Goal: Information Seeking & Learning: Check status

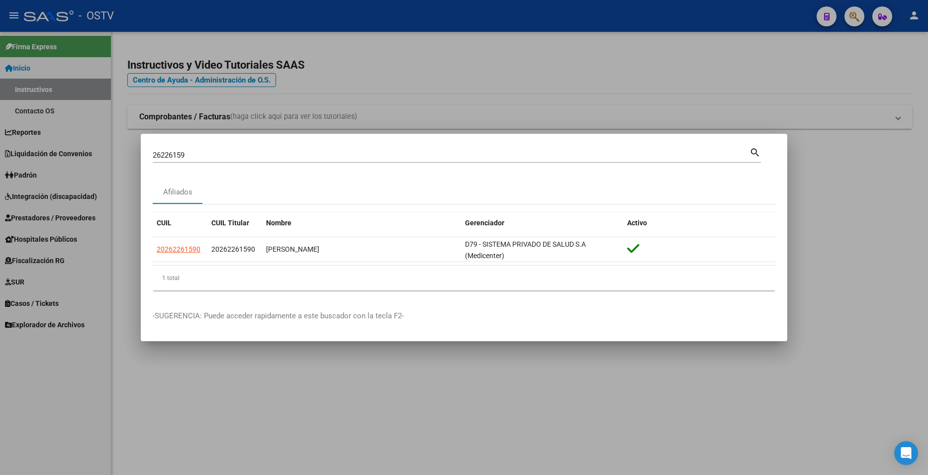
drag, startPoint x: 864, startPoint y: 62, endPoint x: 857, endPoint y: 16, distance: 46.4
click at [864, 59] on div at bounding box center [464, 237] width 928 height 475
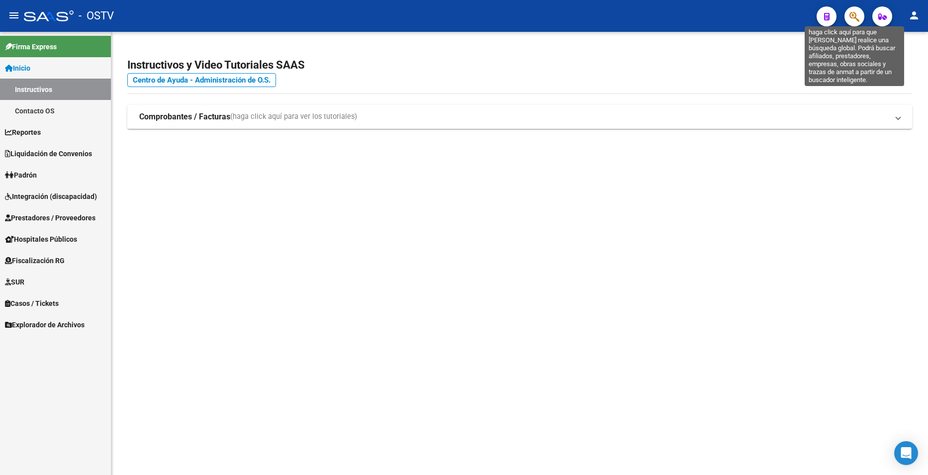
click at [857, 16] on icon "button" at bounding box center [855, 16] width 10 height 11
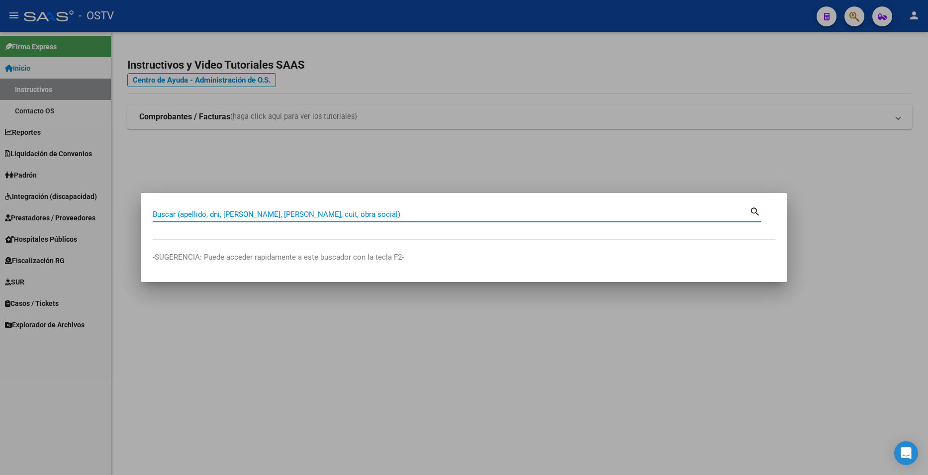
paste input "37273149"
type input "37273149"
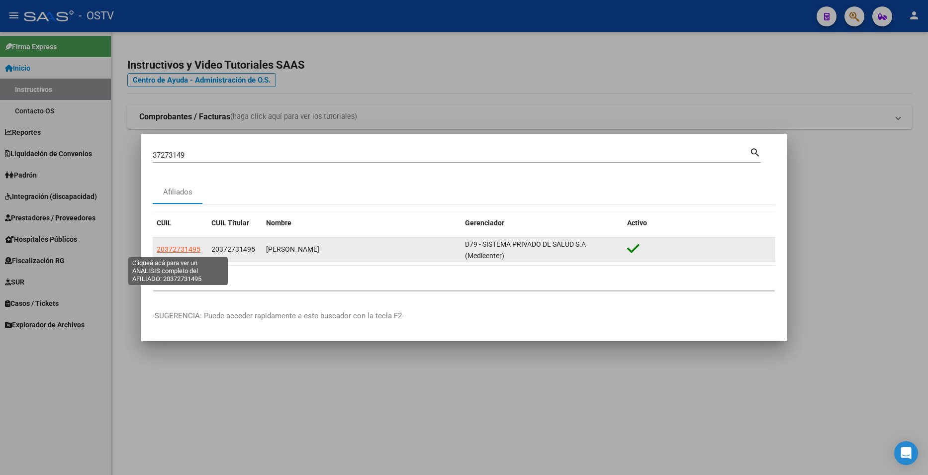
click at [195, 246] on span "20372731495" at bounding box center [179, 249] width 44 height 8
type textarea "20372731495"
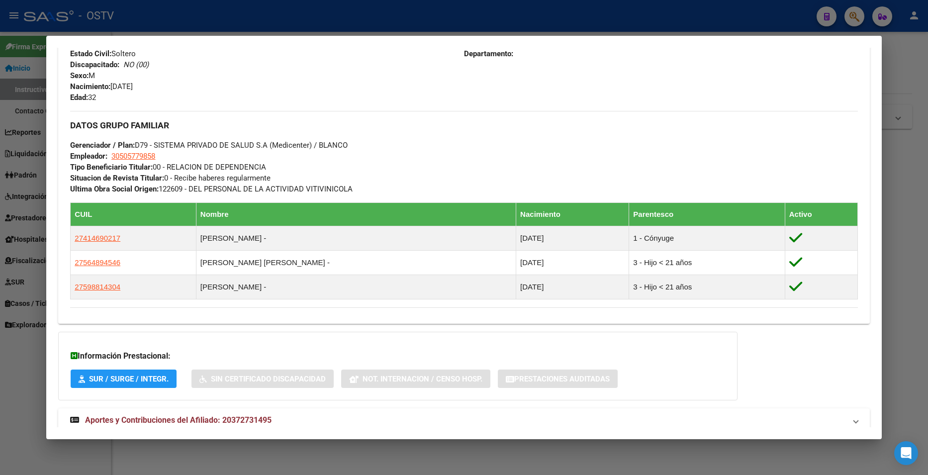
scroll to position [440, 0]
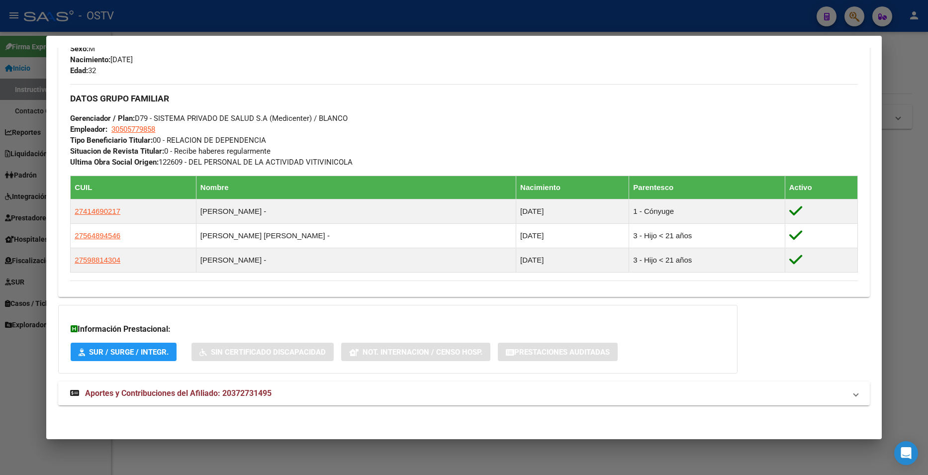
click at [299, 397] on mat-panel-title "Aportes y Contribuciones del Afiliado: 20372731495" at bounding box center [457, 393] width 775 height 12
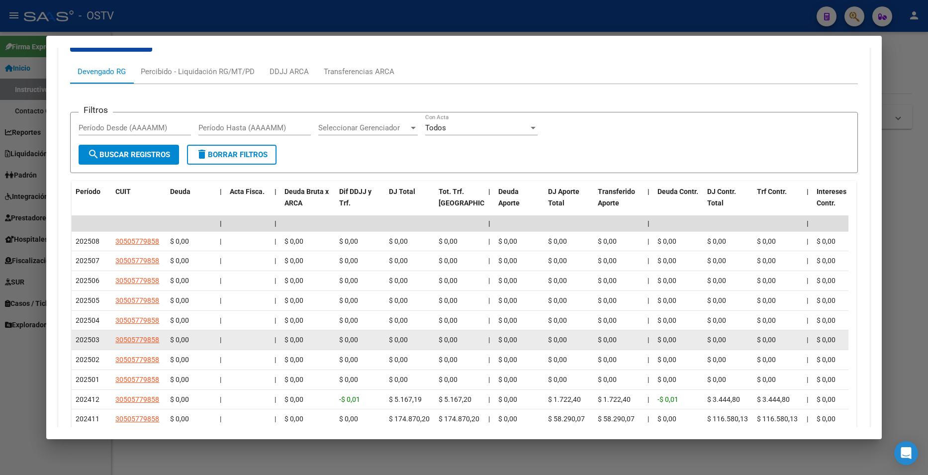
scroll to position [832, 0]
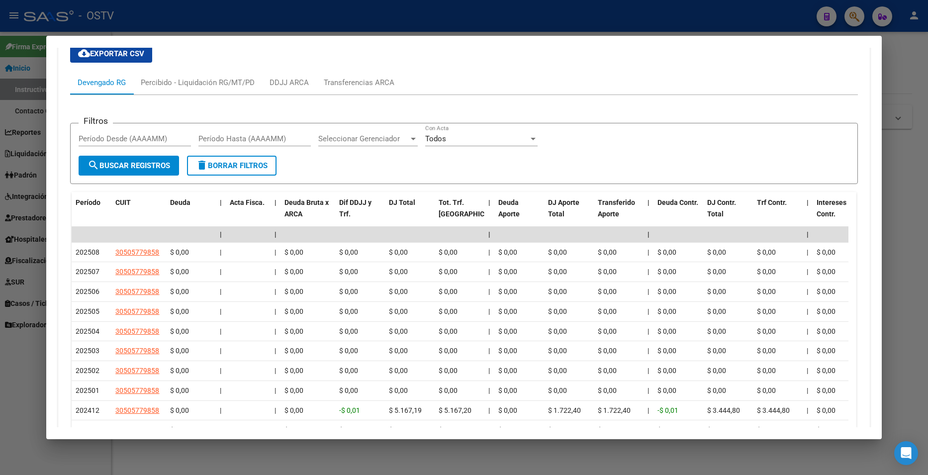
click at [622, 48] on div "cloud_download Exportar CSV Devengado RG Percibido - Liquidación RG/MT/PD DDJJ …" at bounding box center [463, 257] width 787 height 440
click at [910, 66] on div at bounding box center [464, 237] width 928 height 475
click at [910, 66] on h2 "Instructivos y Video Tutoriales SAAS" at bounding box center [519, 65] width 785 height 19
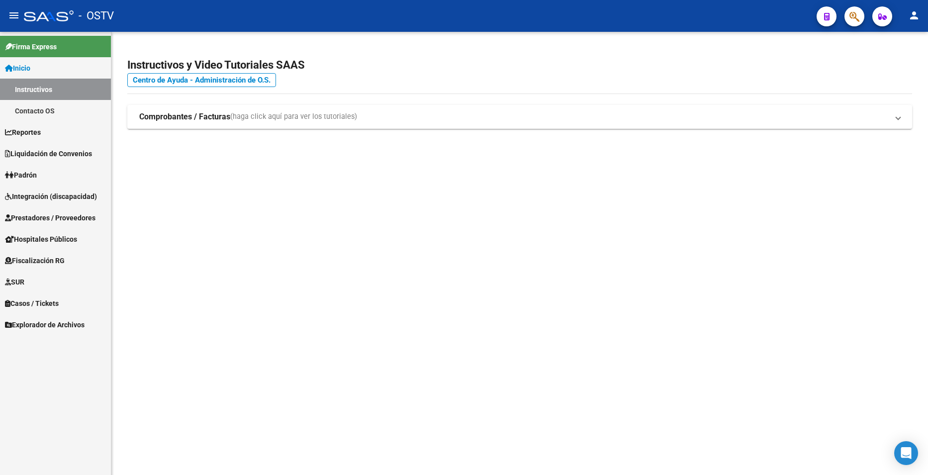
click at [858, 18] on icon "button" at bounding box center [855, 16] width 10 height 11
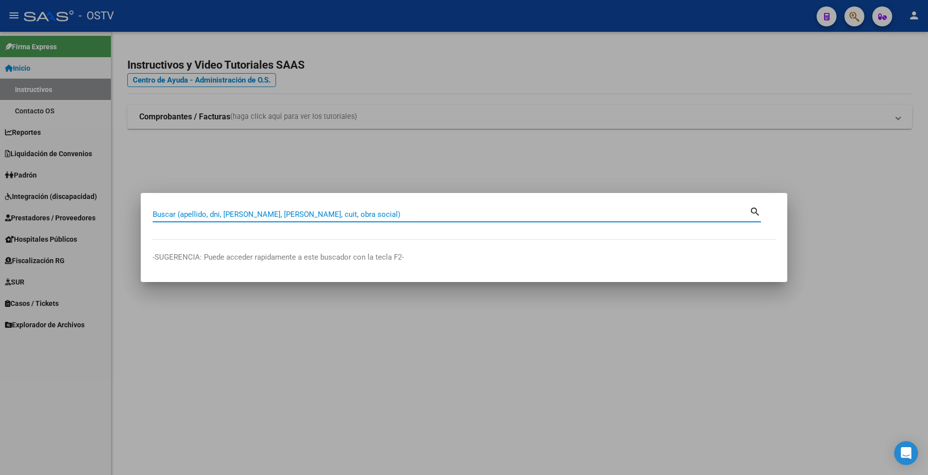
paste input "37273149"
type input "37273149"
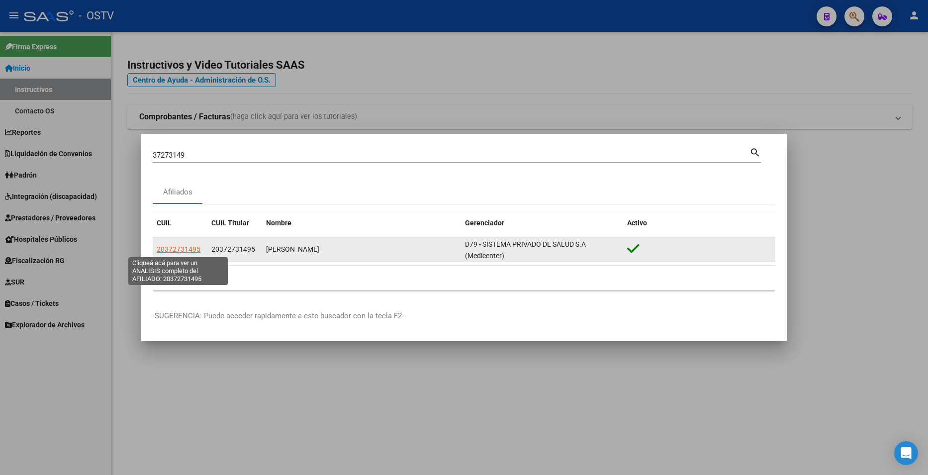
click at [183, 245] on span "20372731495" at bounding box center [179, 249] width 44 height 8
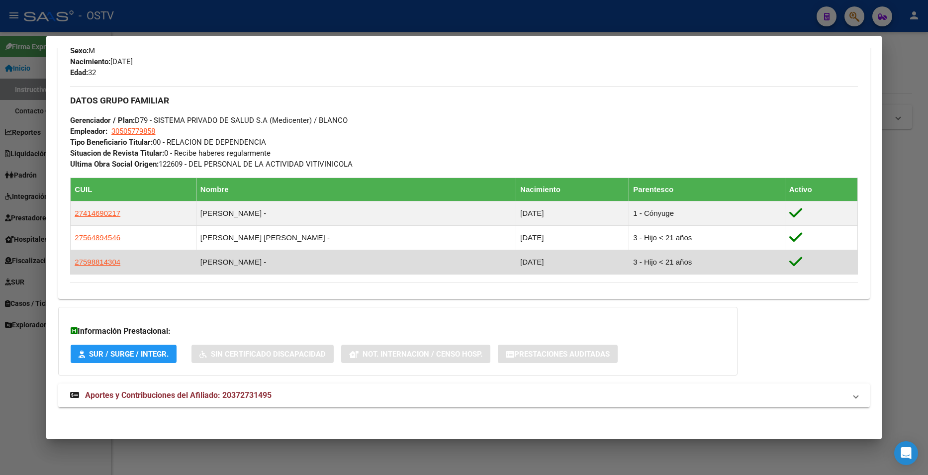
scroll to position [440, 0]
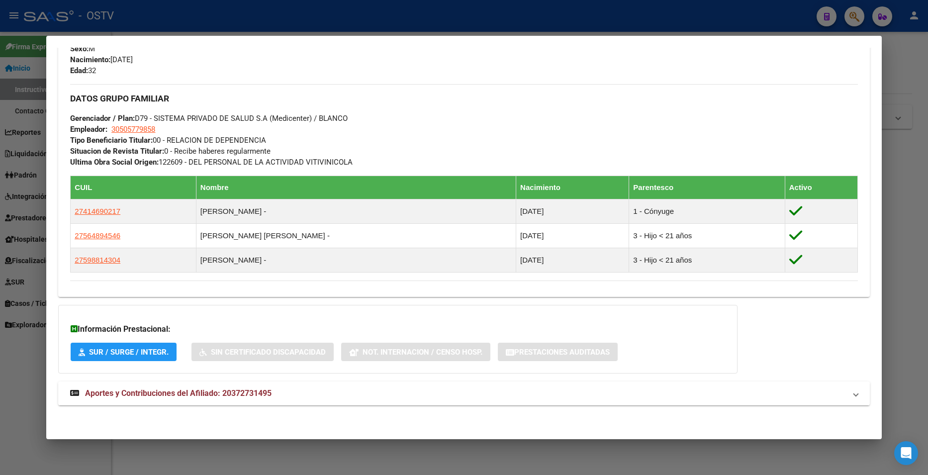
click at [263, 396] on span "Aportes y Contribuciones del Afiliado: 20372731495" at bounding box center [178, 392] width 187 height 9
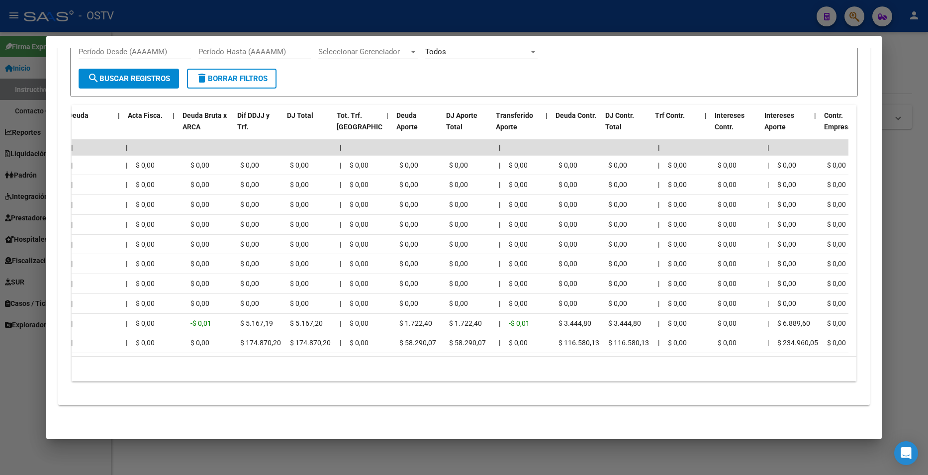
scroll to position [0, 0]
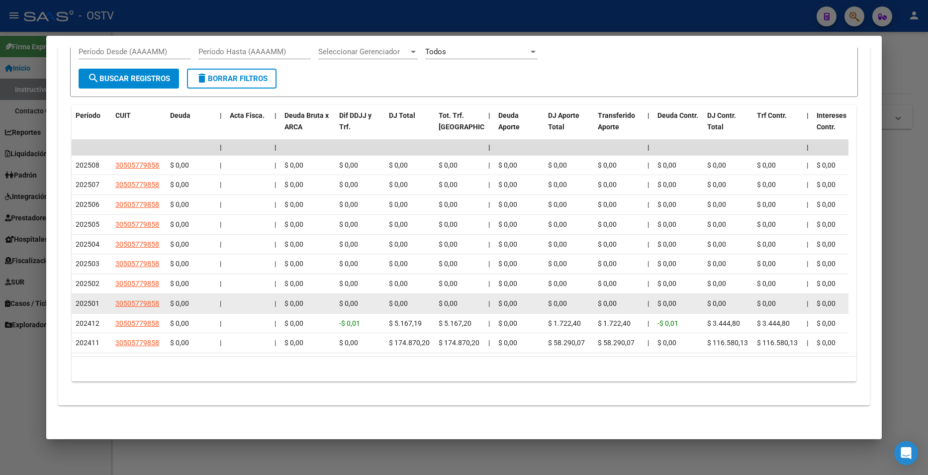
click at [91, 299] on span "202501" at bounding box center [88, 303] width 24 height 8
drag, startPoint x: 97, startPoint y: 296, endPoint x: 75, endPoint y: 295, distance: 22.9
click at [75, 295] on datatable-body-cell "202501" at bounding box center [92, 303] width 40 height 19
click at [145, 299] on span "30505779858" at bounding box center [137, 303] width 44 height 8
type textarea "30505779858"
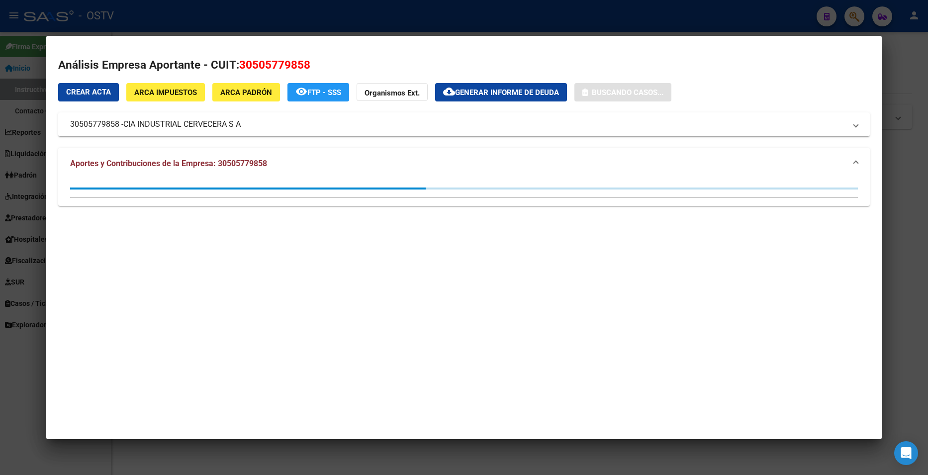
click at [37, 200] on div at bounding box center [464, 237] width 928 height 475
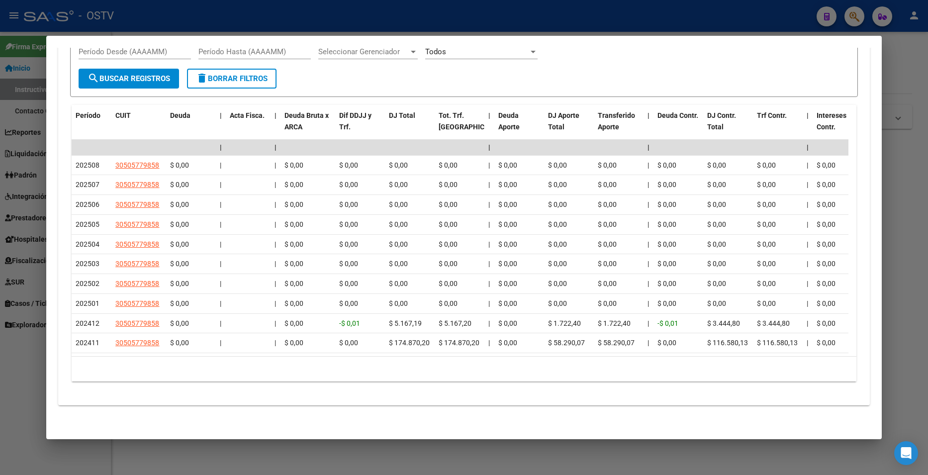
click at [901, 77] on div at bounding box center [464, 237] width 928 height 475
click at [900, 77] on h4 "Centro de Ayuda - Administración de O.S." at bounding box center [519, 80] width 785 height 11
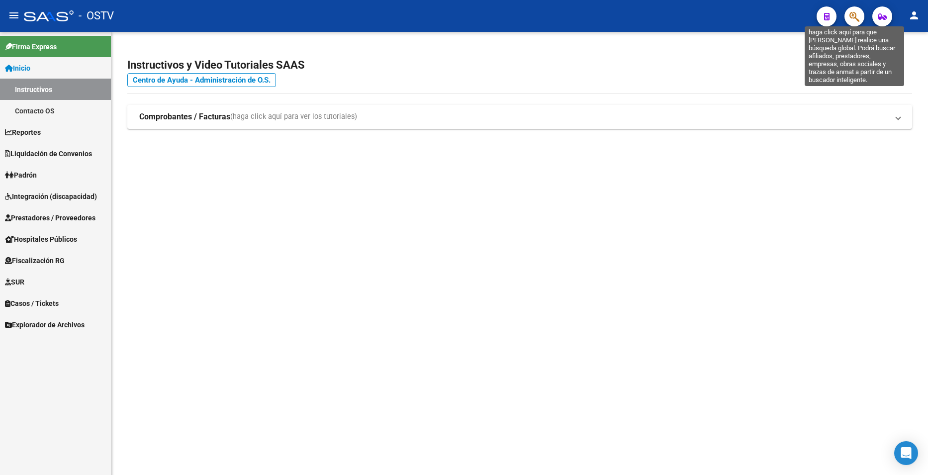
click at [853, 21] on icon "button" at bounding box center [855, 16] width 10 height 11
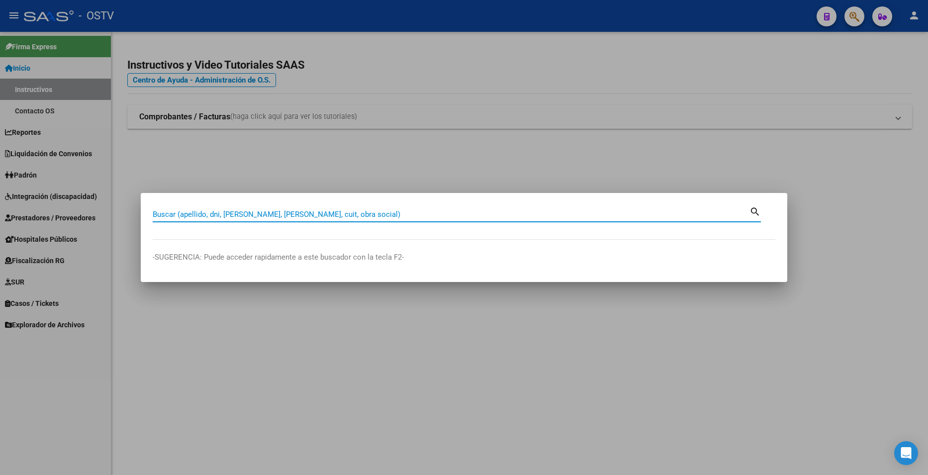
paste input "37273149"
type input "37273149"
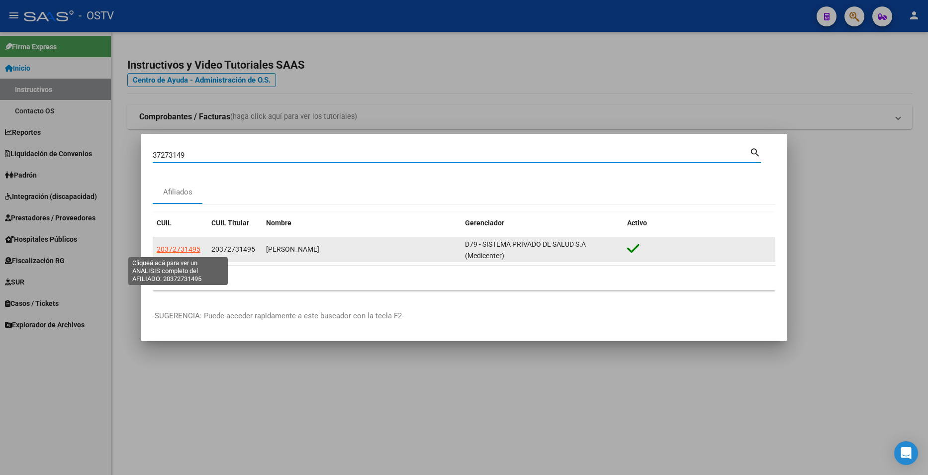
click at [192, 248] on span "20372731495" at bounding box center [179, 249] width 44 height 8
type textarea "20372731495"
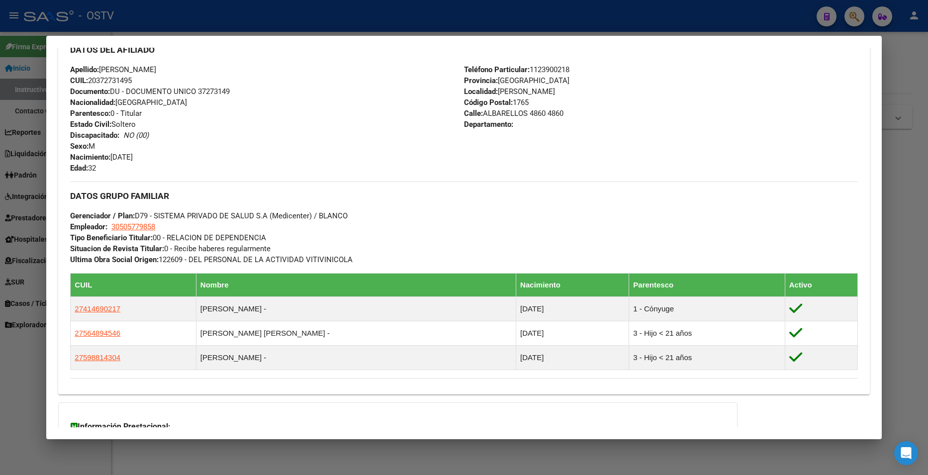
scroll to position [440, 0]
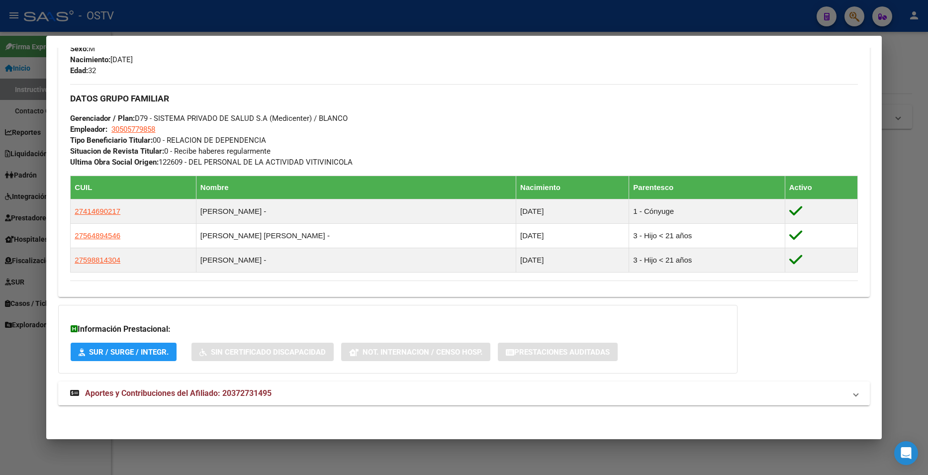
click at [334, 384] on mat-expansion-panel-header "Aportes y Contribuciones del Afiliado: 20372731495" at bounding box center [463, 394] width 811 height 24
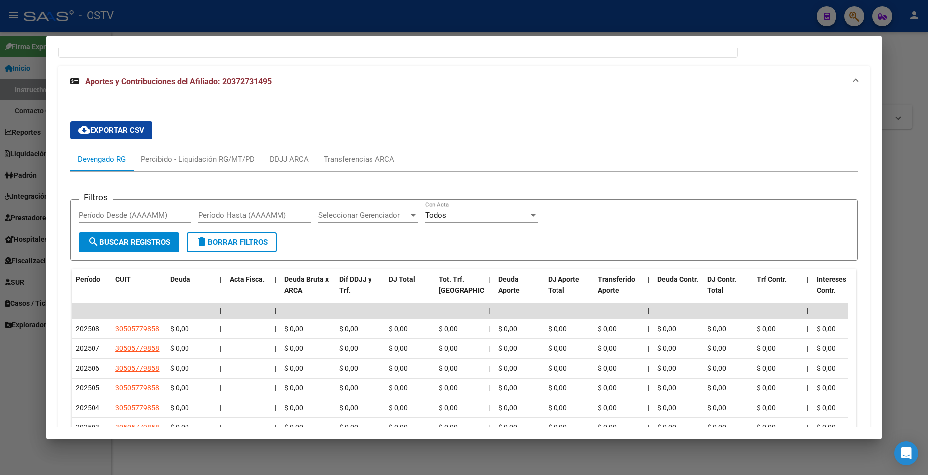
scroll to position [839, 0]
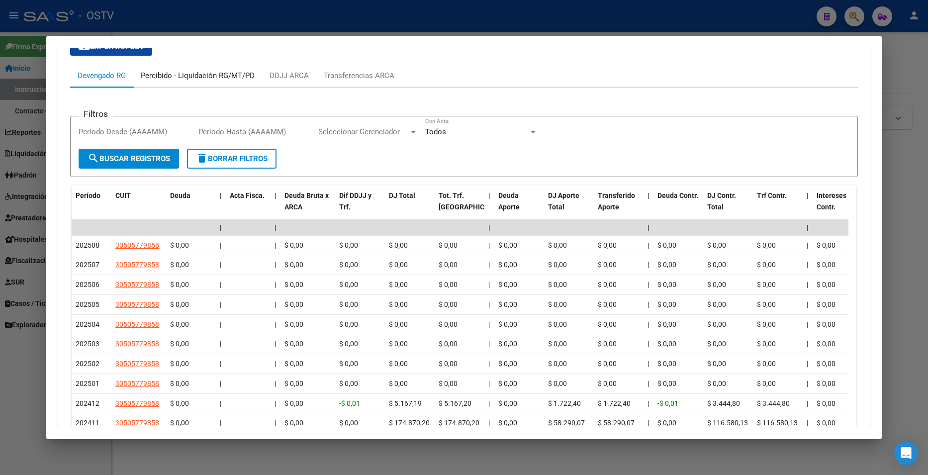
click at [196, 86] on div "Percibido - Liquidación RG/MT/PD" at bounding box center [197, 76] width 129 height 24
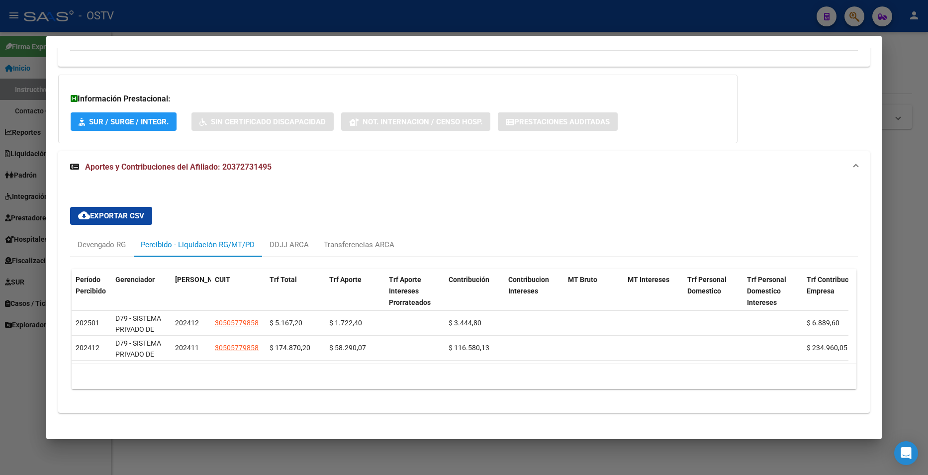
scroll to position [685, 0]
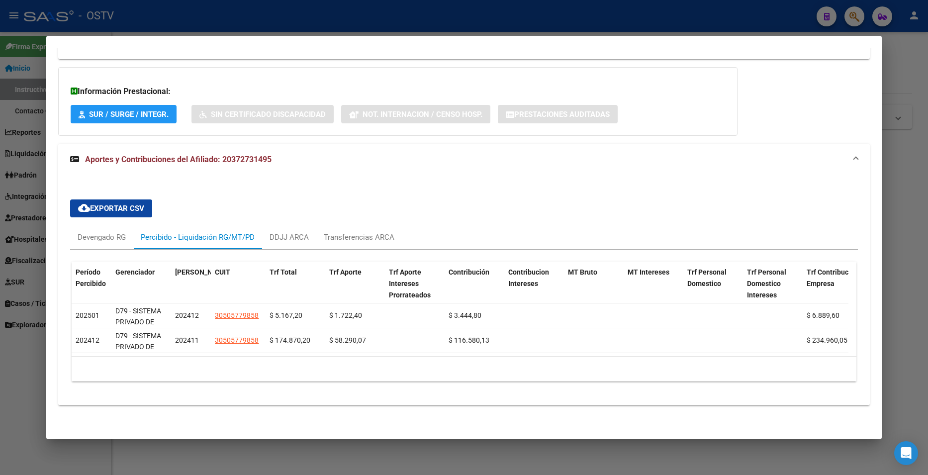
drag, startPoint x: 646, startPoint y: 214, endPoint x: 585, endPoint y: 153, distance: 86.2
click at [645, 212] on div "cloud_download Exportar CSV Devengado RG Percibido - Liquidación RG/MT/PD DDJJ …" at bounding box center [463, 290] width 787 height 198
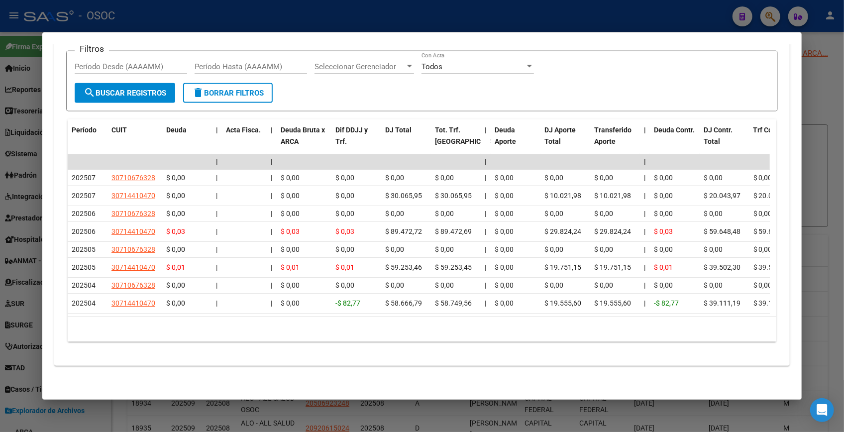
click at [813, 84] on div at bounding box center [422, 216] width 844 height 432
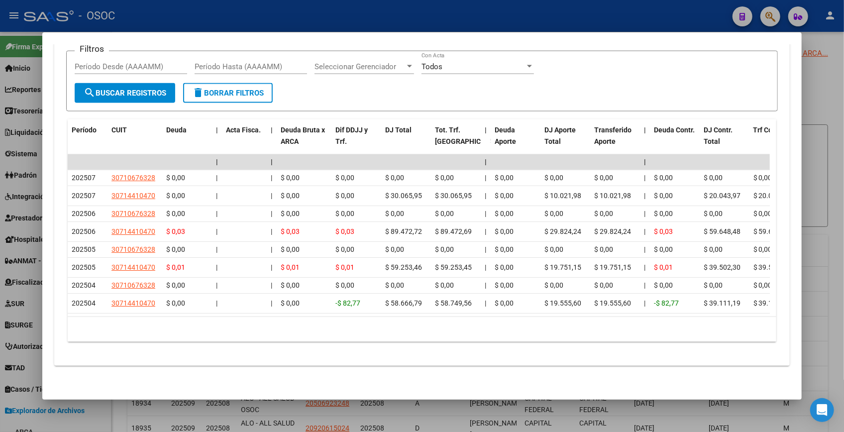
click at [813, 84] on div at bounding box center [422, 216] width 844 height 432
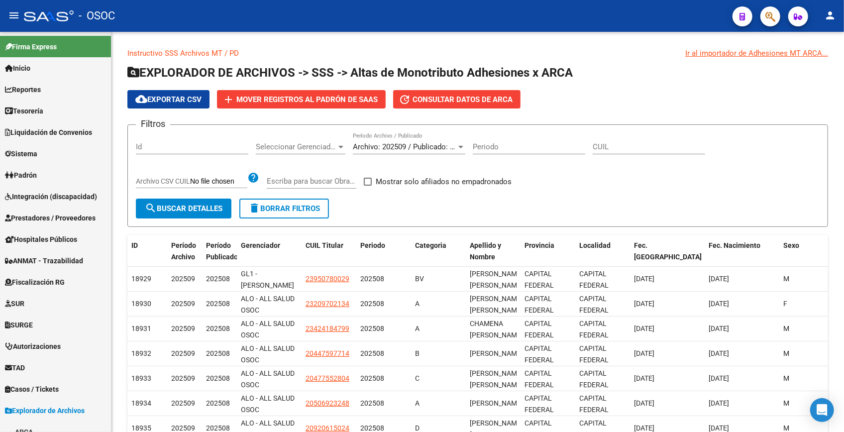
click at [774, 17] on icon "button" at bounding box center [770, 16] width 10 height 11
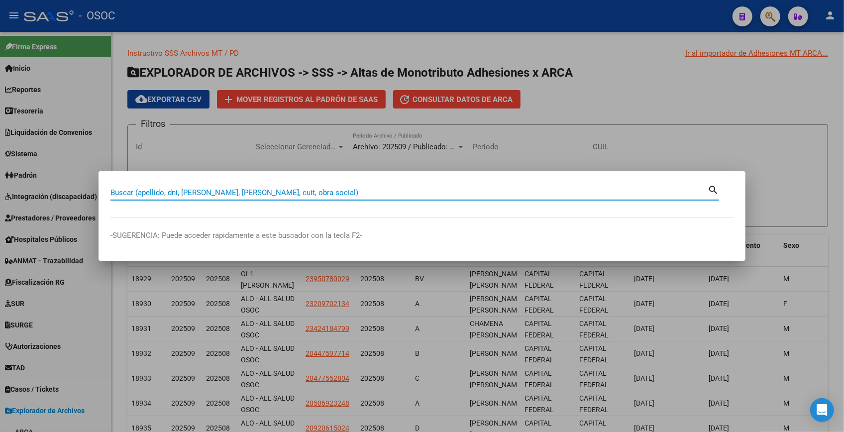
paste input "37273149"
type input "37273149"
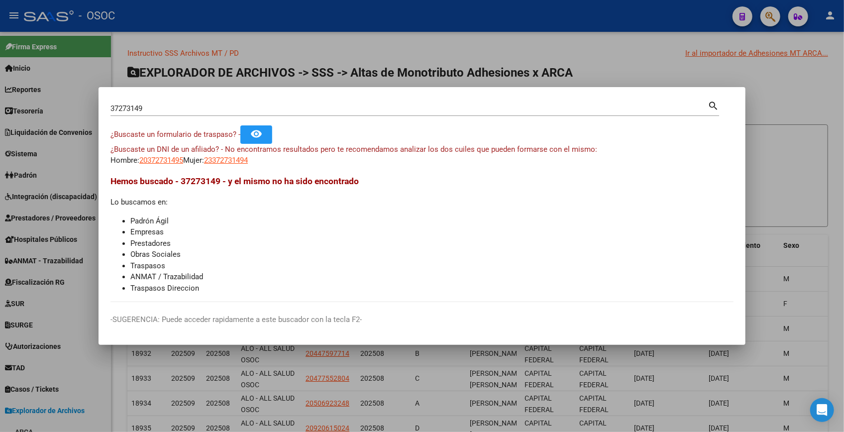
click at [647, 57] on div at bounding box center [422, 216] width 844 height 432
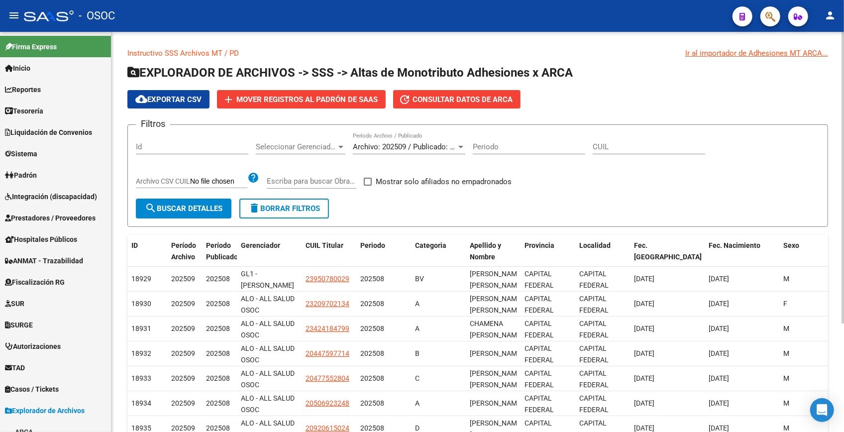
click at [774, 87] on app-list-header "EXPLORADOR DE ARCHIVOS -> SSS -> Altas de Monotributo Adhesiones x ARCA cloud_d…" at bounding box center [477, 146] width 700 height 162
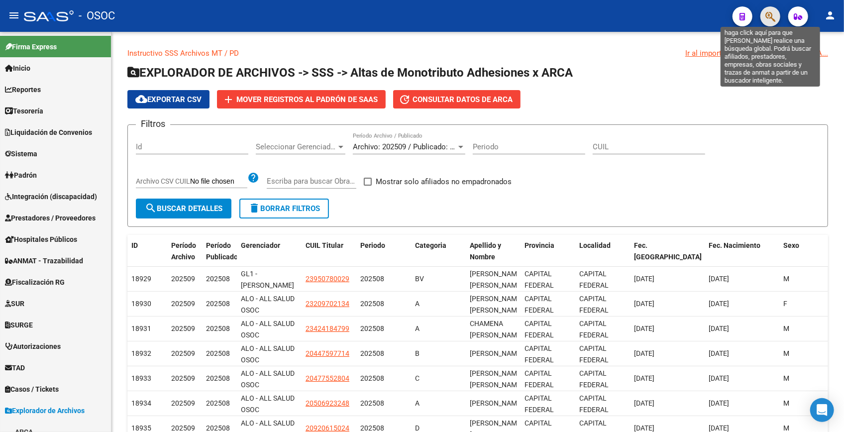
click at [771, 20] on icon "button" at bounding box center [770, 16] width 10 height 11
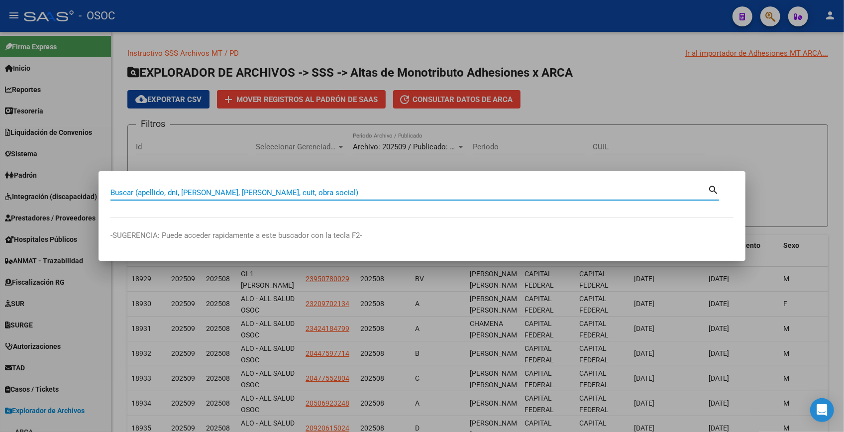
click at [298, 193] on input "Buscar (apellido, dni, [PERSON_NAME], [PERSON_NAME], cuit, obra social)" at bounding box center [408, 192] width 597 height 9
type input "30616510"
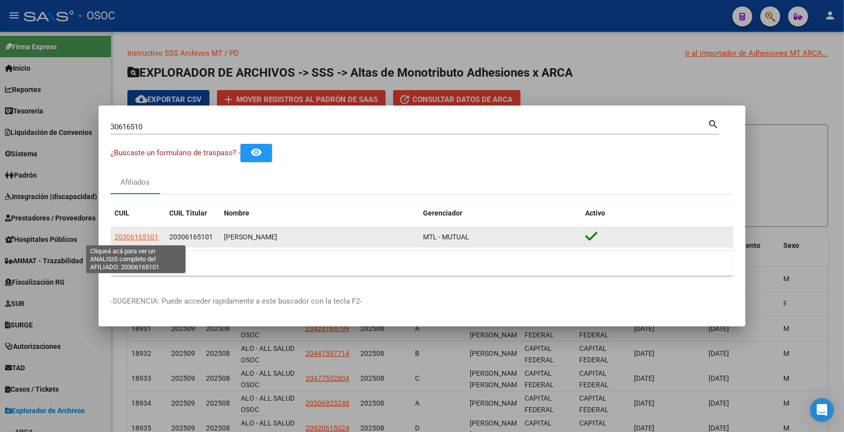
click at [151, 238] on span "20306165101" at bounding box center [136, 237] width 44 height 8
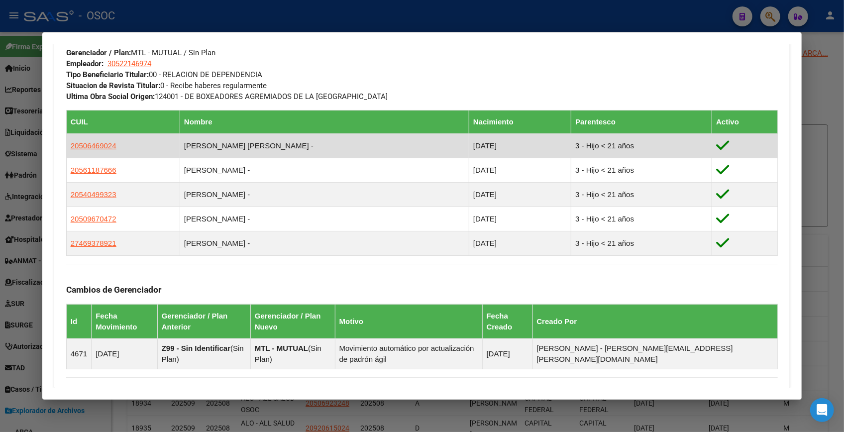
scroll to position [542, 0]
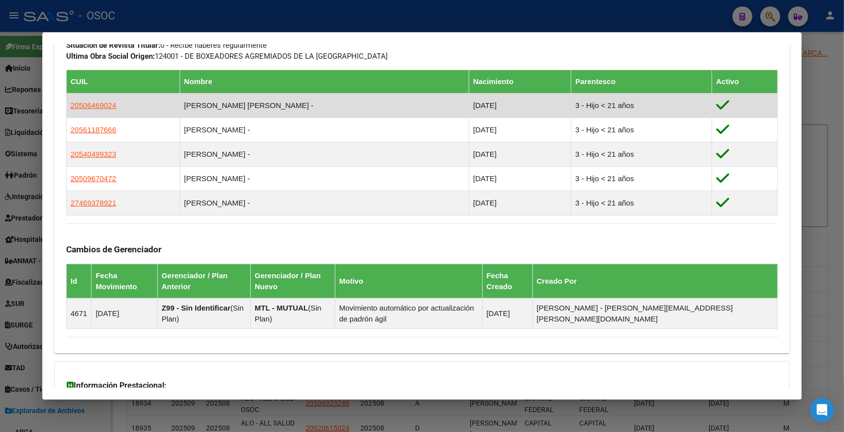
drag, startPoint x: 232, startPoint y: 101, endPoint x: 269, endPoint y: 100, distance: 36.8
click at [274, 103] on td "RODRIGUEZ LUIS DEMIAN -" at bounding box center [324, 106] width 289 height 24
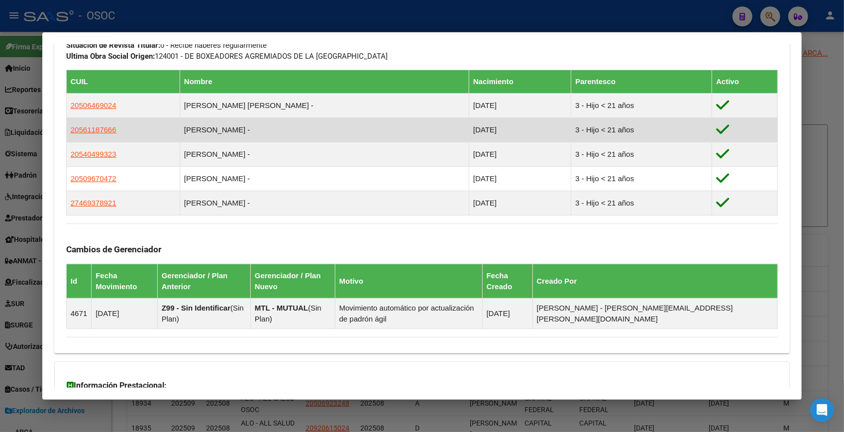
drag, startPoint x: 209, startPoint y: 131, endPoint x: 280, endPoint y: 127, distance: 71.2
click at [280, 127] on td "RODRIGUEZ TOBIAS EFRAIN -" at bounding box center [324, 130] width 289 height 24
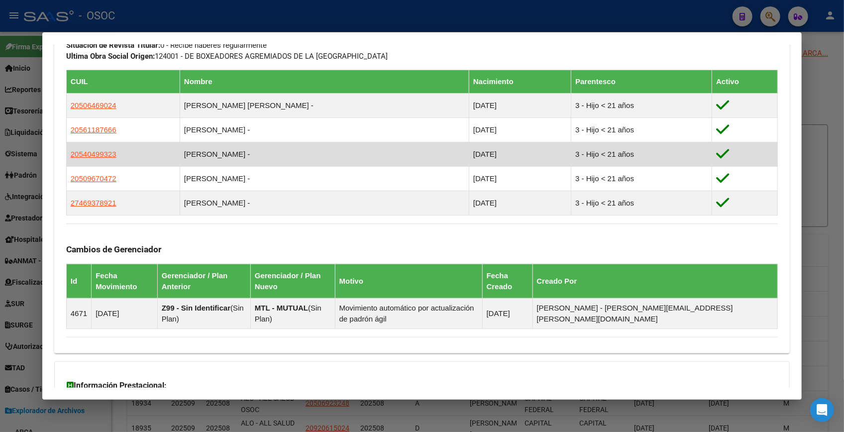
drag, startPoint x: 217, startPoint y: 156, endPoint x: 276, endPoint y: 154, distance: 58.7
click at [280, 154] on td "RODRIGUEZ MAIDANA VALENTI -" at bounding box center [324, 154] width 289 height 24
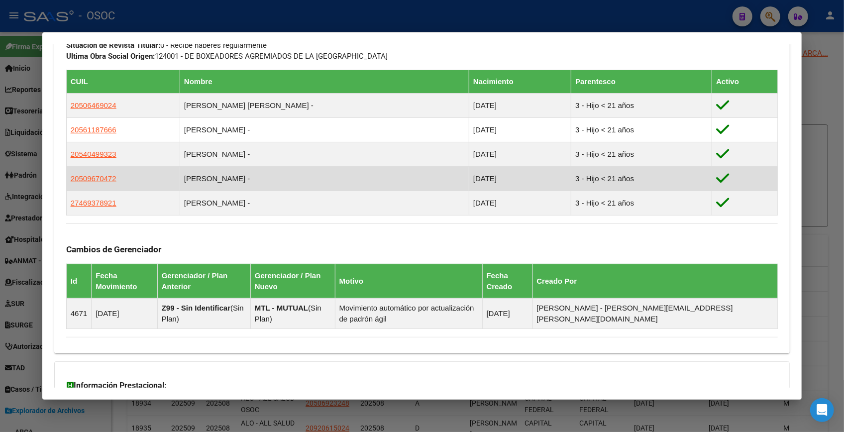
drag, startPoint x: 211, startPoint y: 177, endPoint x: 271, endPoint y: 177, distance: 60.2
click at [271, 177] on td "RODRIGUEZ ISAIAS DAVID BA -" at bounding box center [324, 179] width 289 height 24
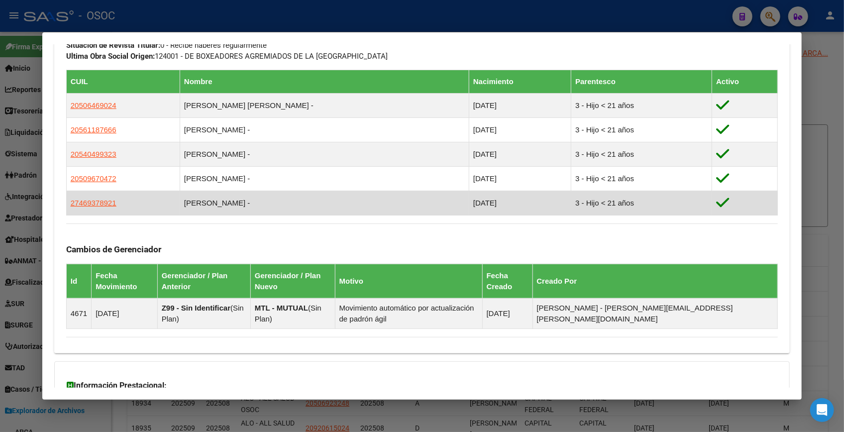
drag, startPoint x: 218, startPoint y: 198, endPoint x: 274, endPoint y: 198, distance: 55.2
click at [274, 198] on td "RODRIGUEZ LUNA BRENDA -" at bounding box center [324, 203] width 289 height 24
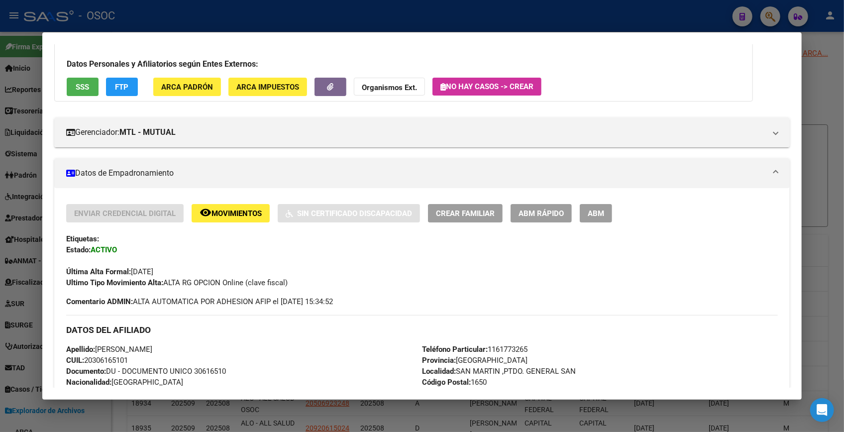
scroll to position [45, 0]
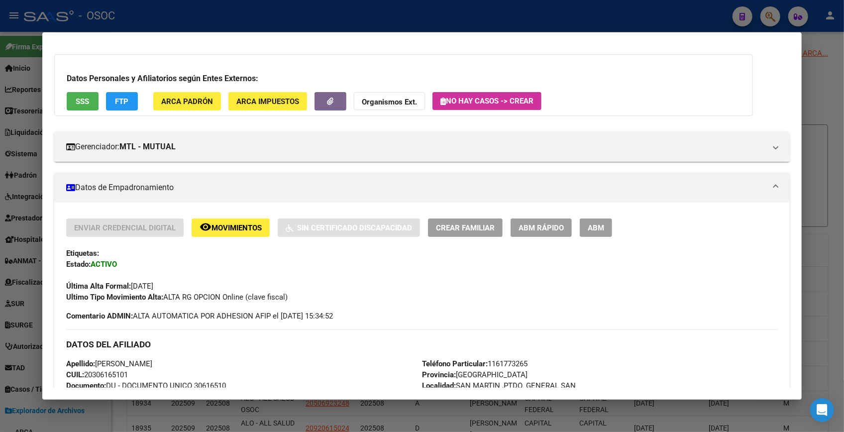
click at [85, 101] on span "SSS" at bounding box center [82, 101] width 13 height 9
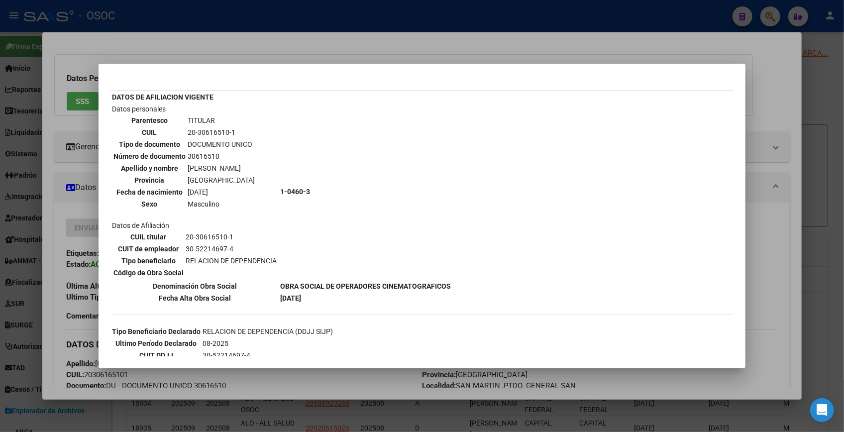
scroll to position [0, 0]
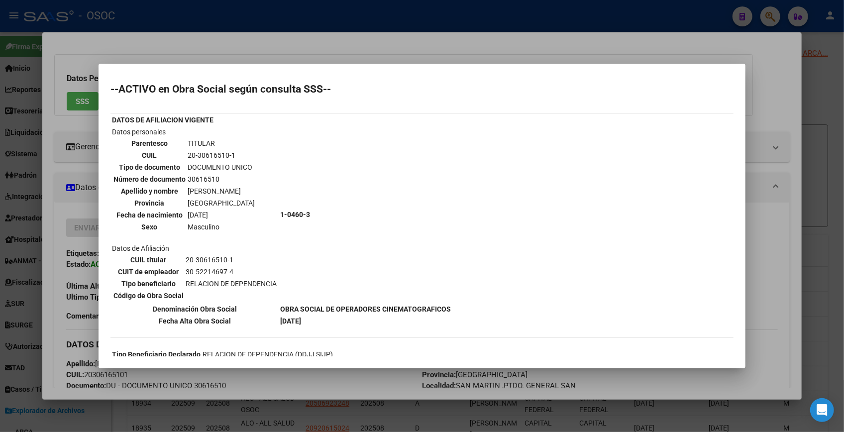
click at [406, 12] on div at bounding box center [422, 216] width 844 height 432
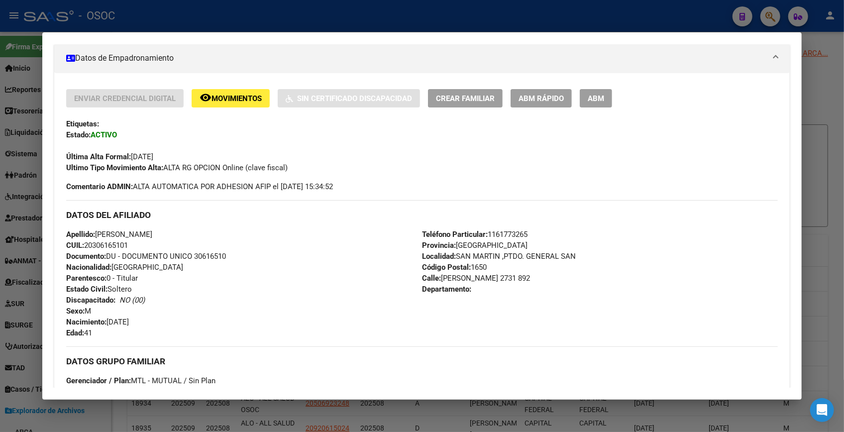
scroll to position [181, 0]
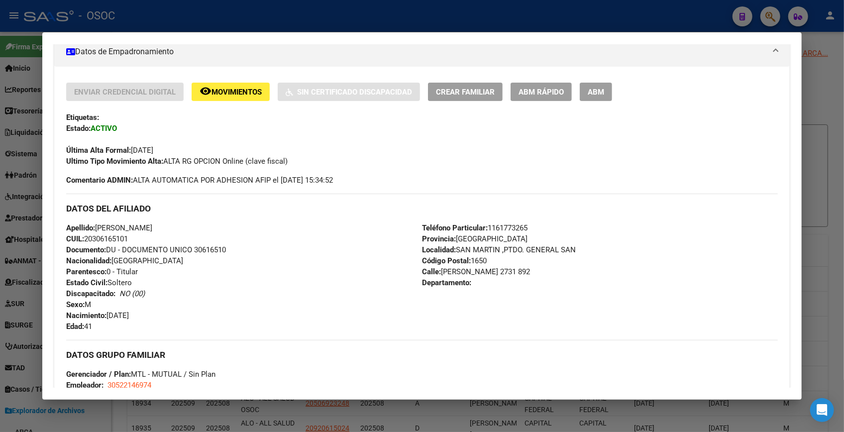
click at [218, 249] on span "Documento: DU - DOCUMENTO UNICO 30616510" at bounding box center [146, 249] width 160 height 9
copy span "30616510"
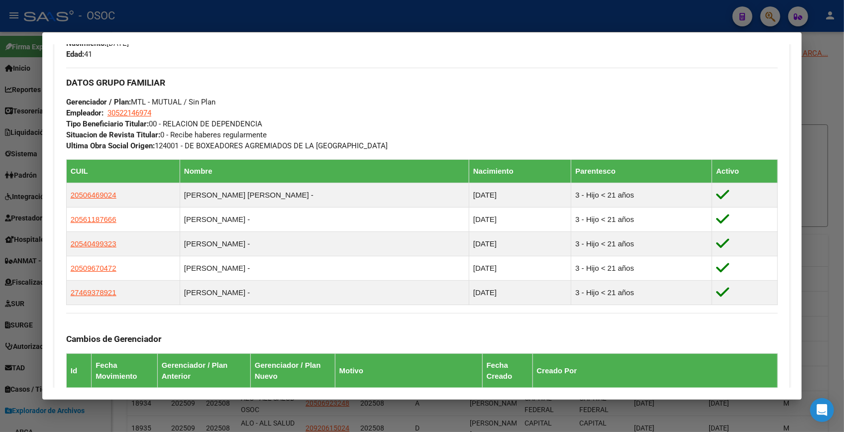
scroll to position [639, 0]
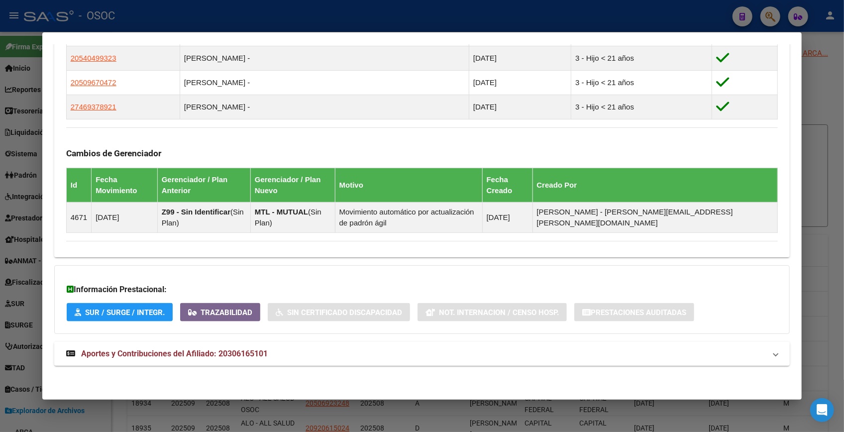
click at [283, 358] on mat-panel-title "Aportes y Contribuciones del Afiliado: 20306165101" at bounding box center [415, 354] width 699 height 12
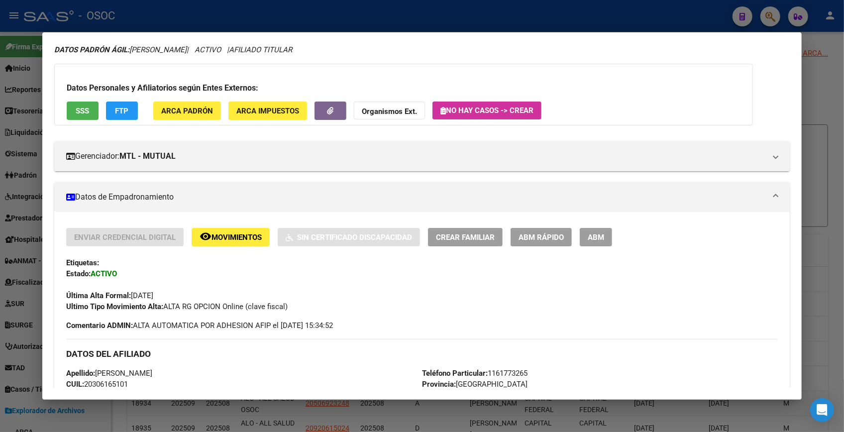
scroll to position [0, 0]
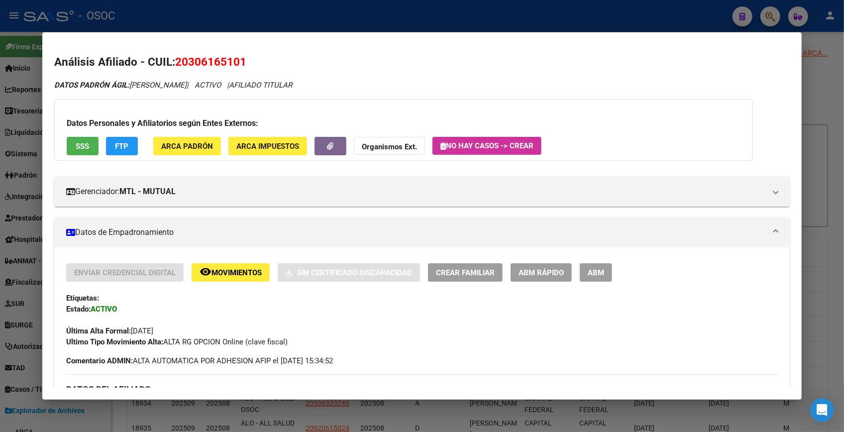
click at [86, 142] on span "SSS" at bounding box center [82, 146] width 13 height 9
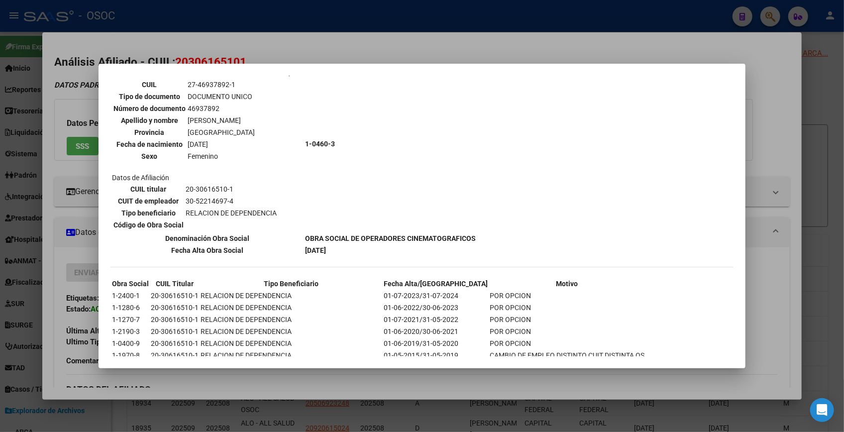
scroll to position [1348, 0]
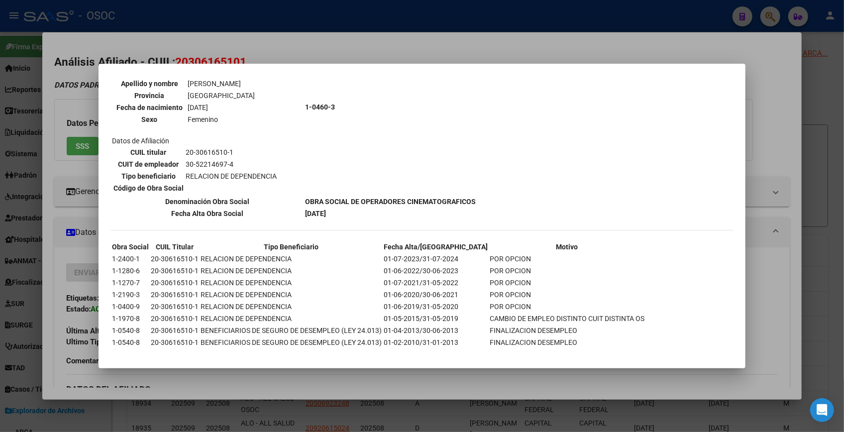
drag, startPoint x: 467, startPoint y: 139, endPoint x: 496, endPoint y: 147, distance: 30.4
click at [472, 140] on div "30616510 Buscar (apellido, dni, cuil, nro traspaso, cuit, obra social) search ¿…" at bounding box center [422, 216] width 844 height 432
click at [419, 41] on div at bounding box center [422, 216] width 844 height 432
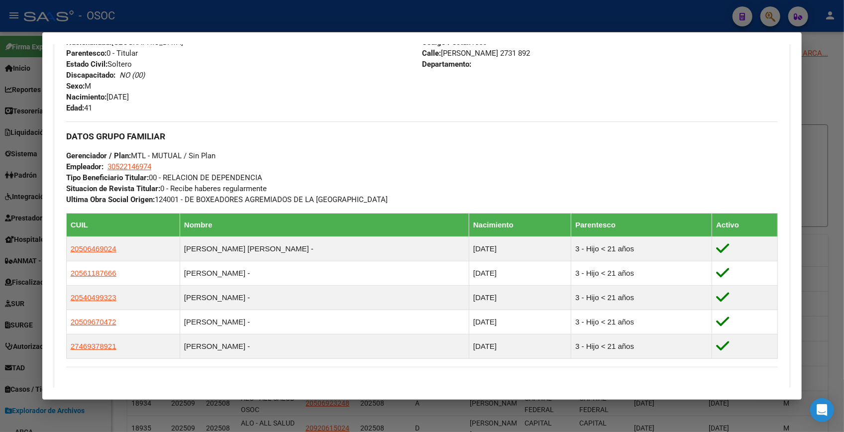
scroll to position [407, 0]
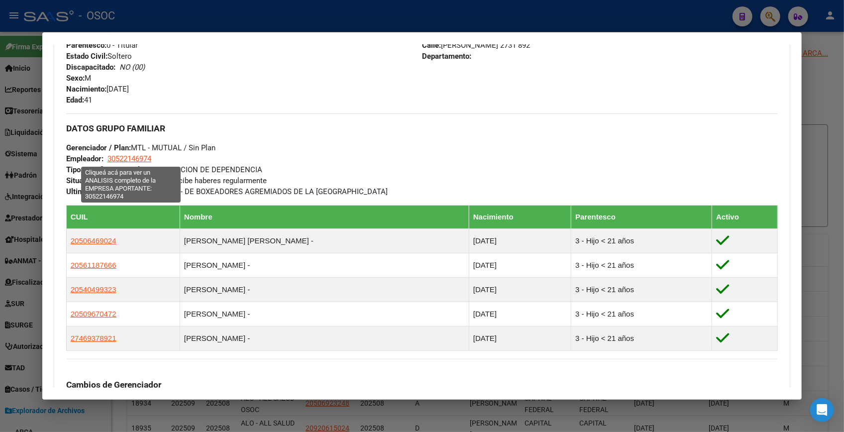
click at [131, 158] on span "30522146974" at bounding box center [129, 158] width 44 height 9
type textarea "30522146974"
